Goal: Task Accomplishment & Management: Use online tool/utility

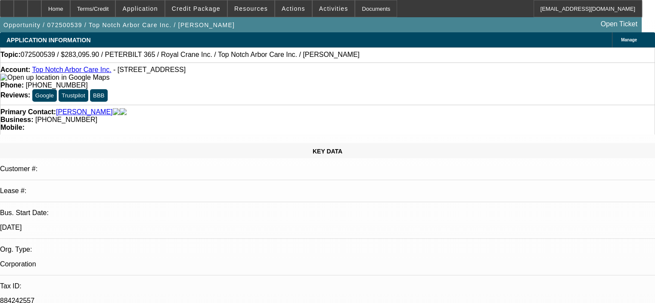
select select "0.15"
select select "2"
select select "0"
select select "6"
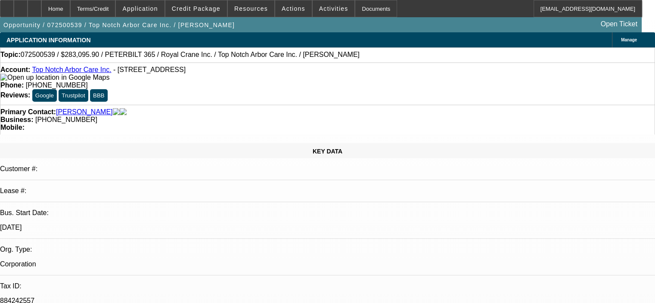
select select "0.15"
select select "2"
select select "0"
select select "6"
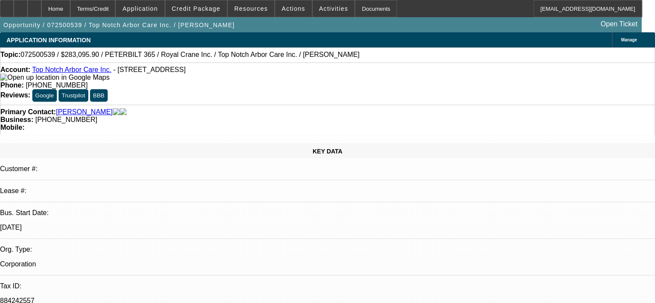
select select "0.15"
select select "2"
select select "0"
select select "6"
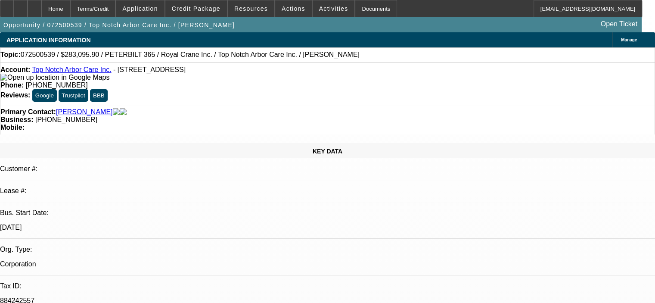
select select "0.15"
select select "2"
select select "0"
select select "6"
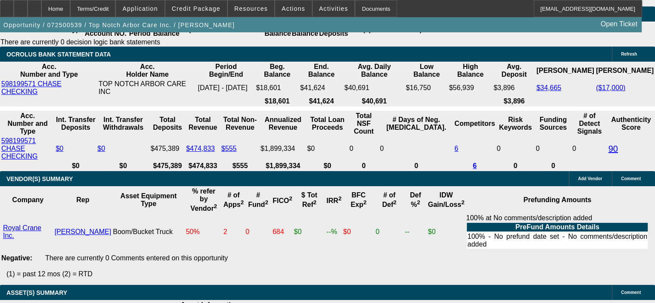
scroll to position [1581, 0]
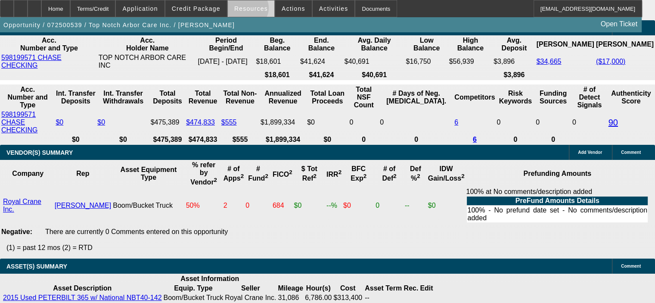
click at [249, 10] on span "Resources" at bounding box center [251, 8] width 34 height 7
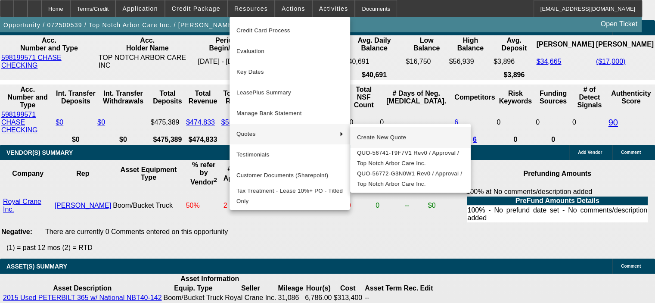
click at [366, 137] on span "Create New Quote" at bounding box center [410, 137] width 107 height 10
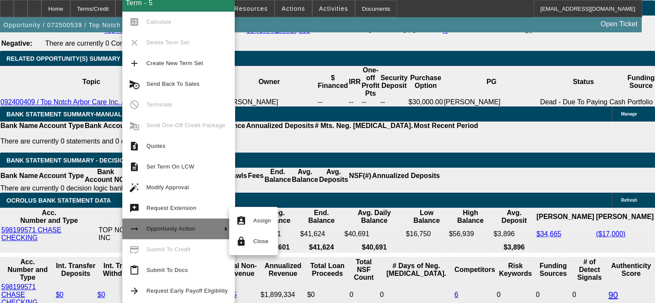
scroll to position [7, 0]
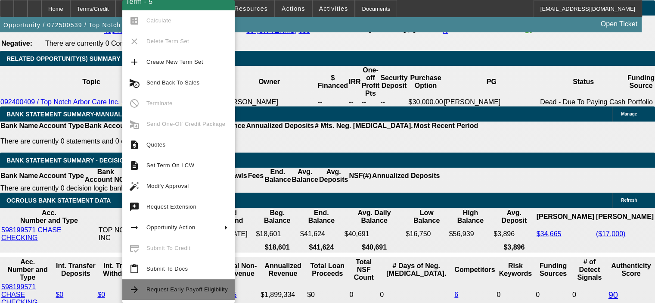
click at [161, 290] on span "Request Early Payoff Eligibility" at bounding box center [186, 289] width 81 height 6
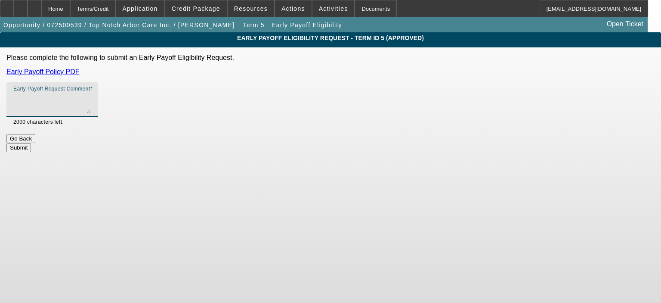
click at [91, 99] on textarea "Early Payoff Request Comment" at bounding box center [52, 103] width 78 height 21
click at [91, 98] on textarea "Thanks [PERSON_NAME], please approve early payoff addendum on this crane as was…" at bounding box center [52, 103] width 78 height 21
click at [91, 108] on textarea "Thanks [PERSON_NAME], please approve early payoff addendum on this crane as it …" at bounding box center [52, 103] width 78 height 21
type textarea "Thanks [PERSON_NAME], please approve early payoff addendum on this crane as it …"
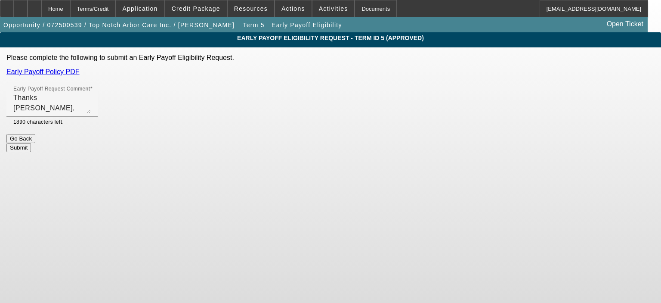
click at [91, 124] on div at bounding box center [77, 121] width 27 height 9
click at [31, 143] on button "Submit" at bounding box center [18, 147] width 25 height 9
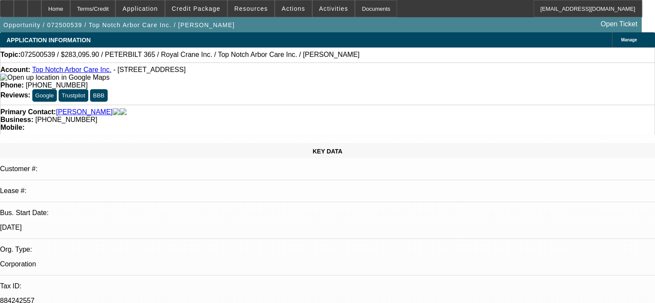
select select "0.15"
select select "2"
select select "0"
select select "6"
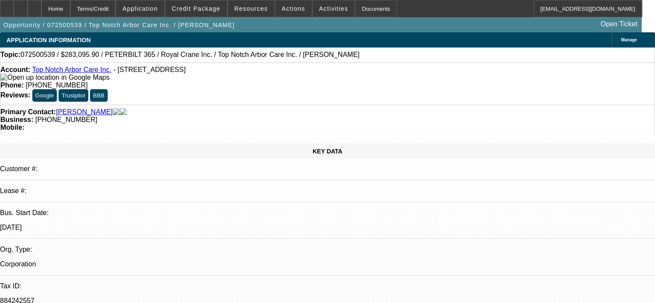
select select "0.15"
select select "2"
select select "0"
select select "6"
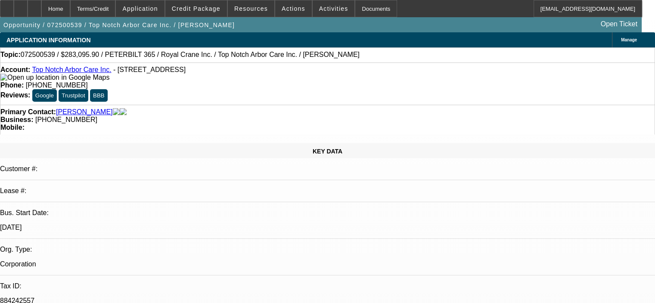
select select "0.15"
select select "2"
select select "0"
select select "6"
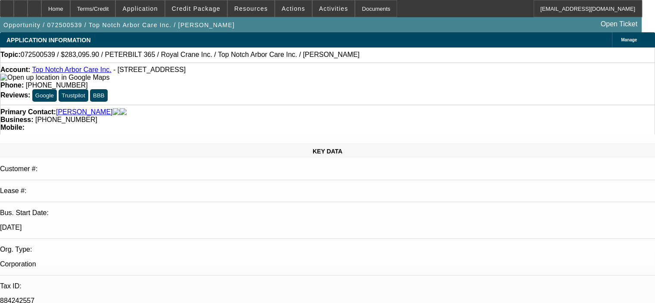
select select "0.15"
select select "2"
select select "0"
select select "6"
